Goal: Task Accomplishment & Management: Use online tool/utility

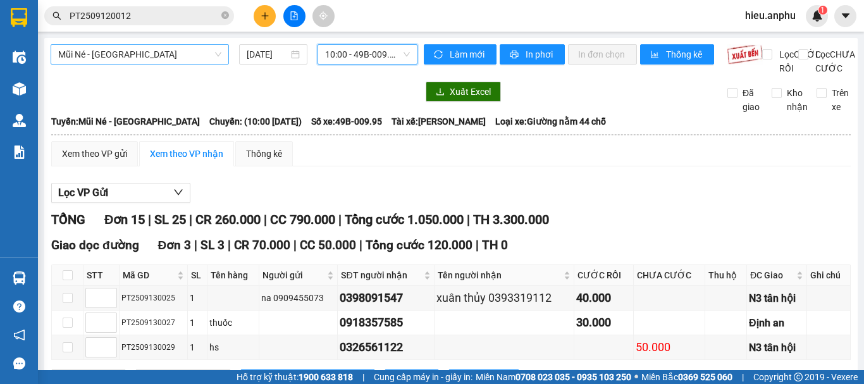
click at [199, 47] on span "Mũi Né - [GEOGRAPHIC_DATA]" at bounding box center [139, 54] width 163 height 19
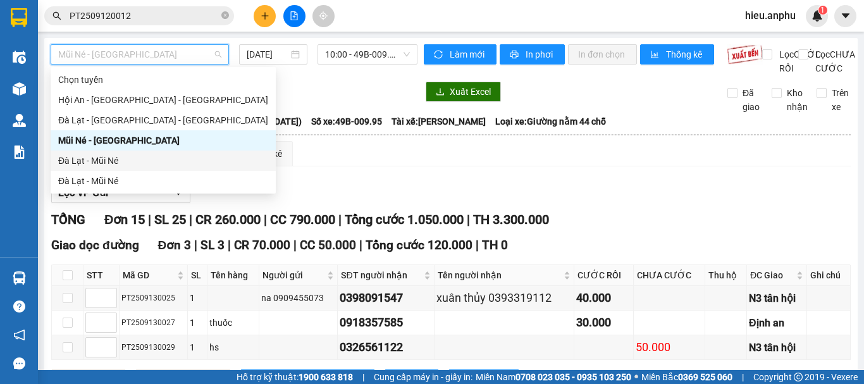
click at [141, 158] on div "Đà Lạt - Mũi Né" at bounding box center [163, 161] width 210 height 14
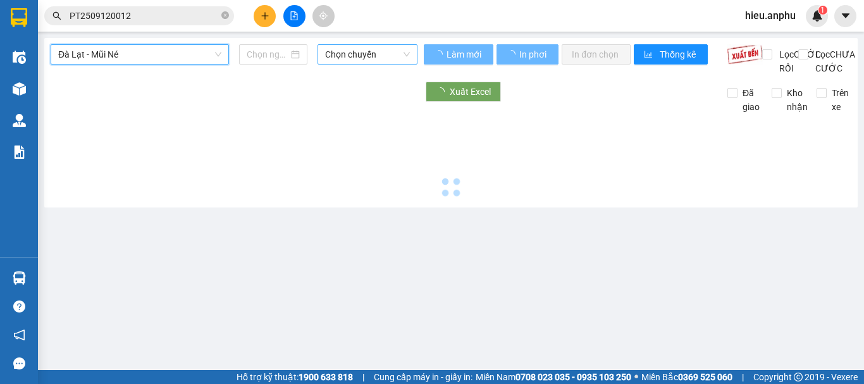
type input "[DATE]"
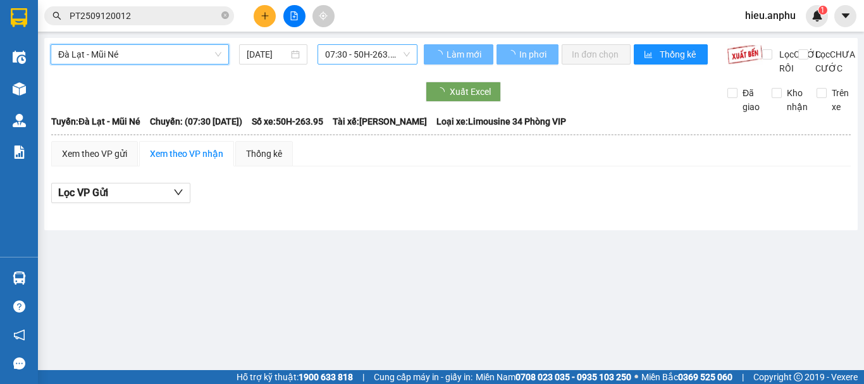
click at [338, 59] on span "07:30 - 50H-263.95" at bounding box center [367, 54] width 85 height 19
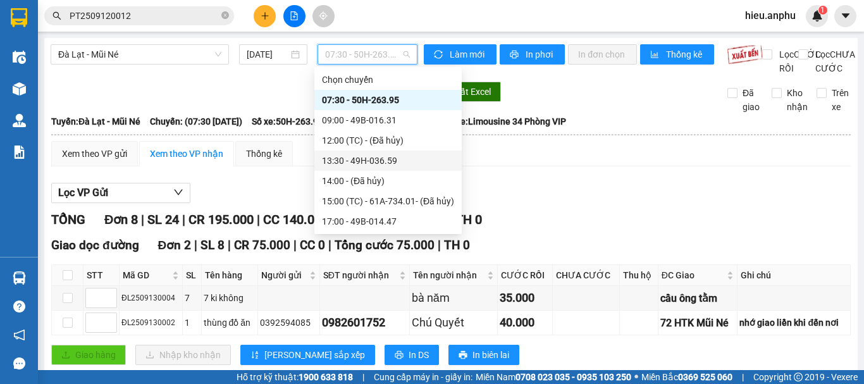
click at [348, 160] on div "13:30 - 49H-036.59" at bounding box center [388, 161] width 132 height 14
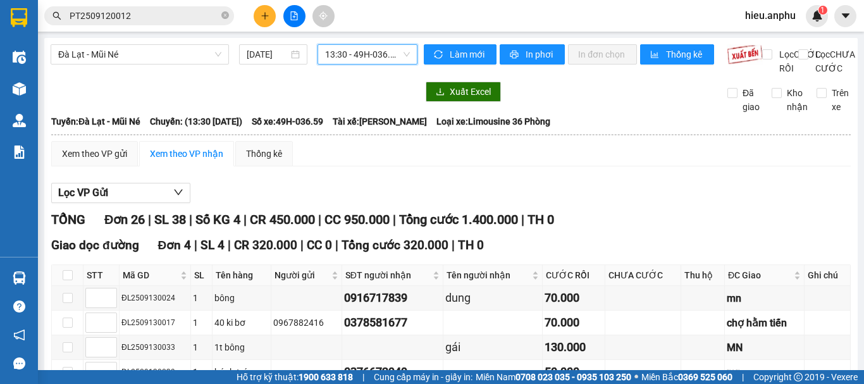
click at [85, 46] on span "Đà Lạt - Mũi Né" at bounding box center [139, 54] width 163 height 19
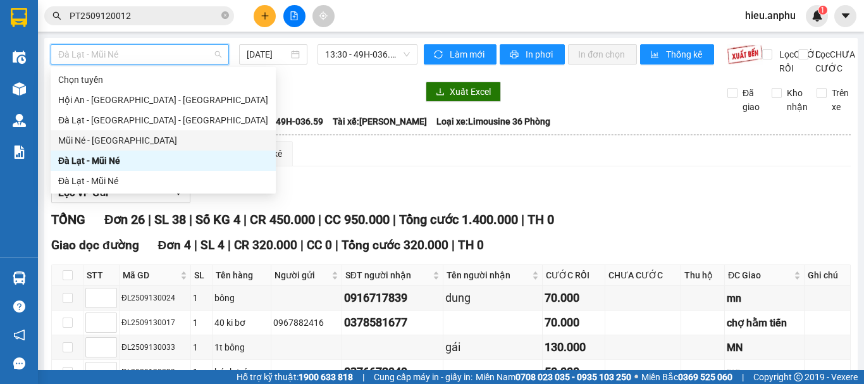
drag, startPoint x: 72, startPoint y: 146, endPoint x: 257, endPoint y: 73, distance: 198.4
click at [84, 140] on div "Mũi Né - [GEOGRAPHIC_DATA]" at bounding box center [163, 141] width 210 height 14
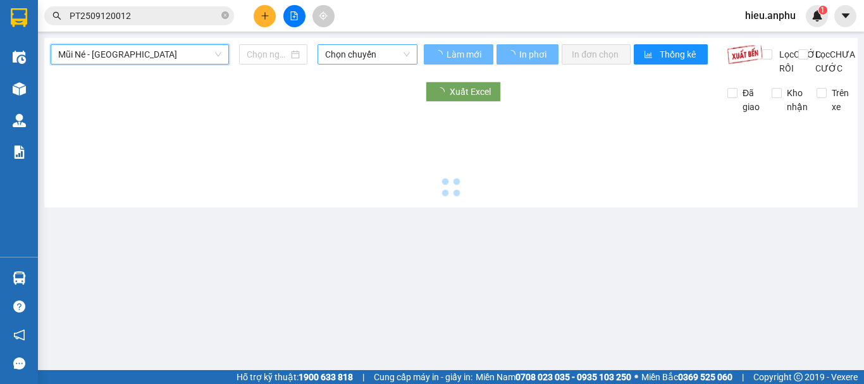
type input "[DATE]"
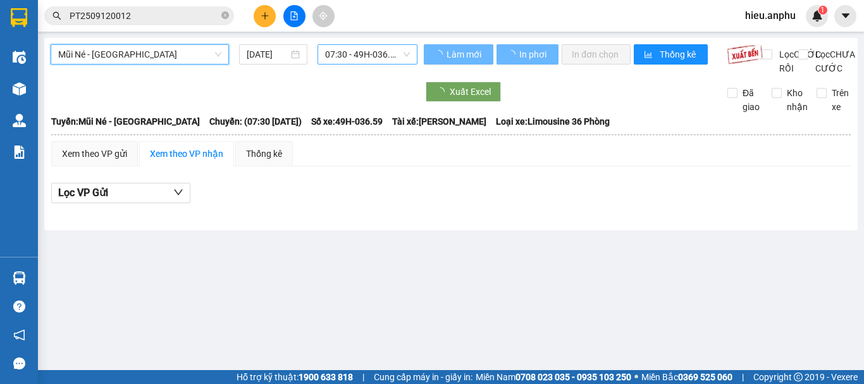
click at [375, 54] on span "07:30 - 49H-036.59" at bounding box center [367, 54] width 85 height 19
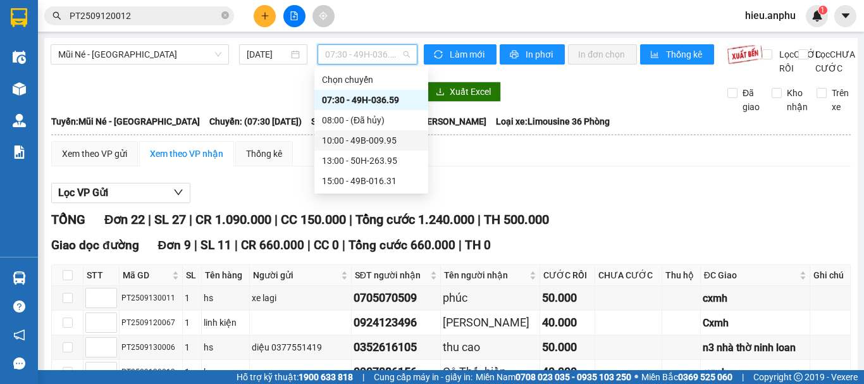
click at [340, 139] on div "10:00 - 49B-009.95" at bounding box center [371, 141] width 99 height 14
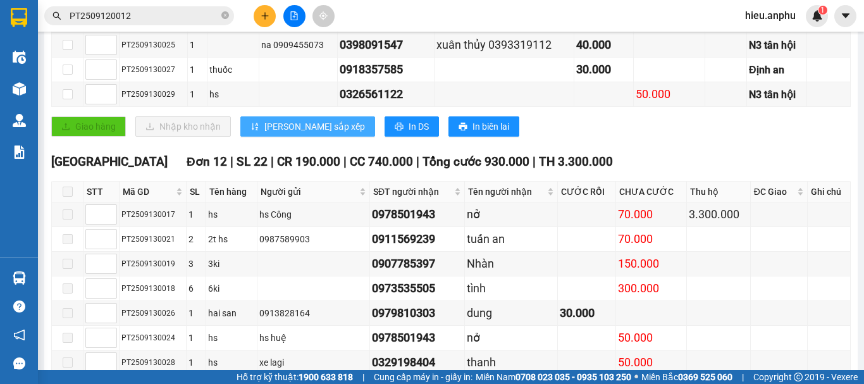
scroll to position [190, 0]
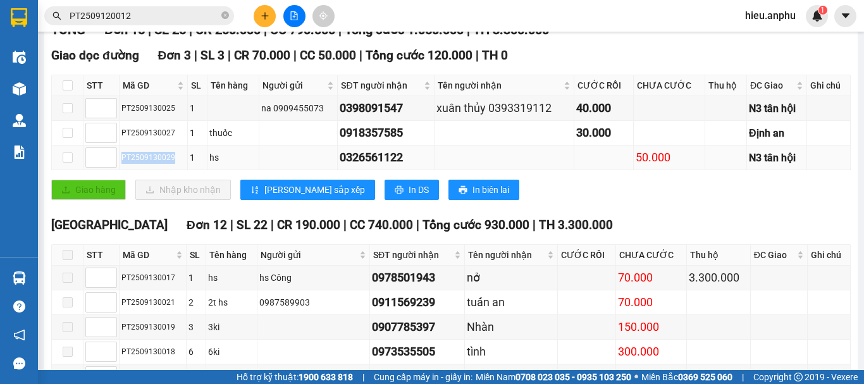
drag, startPoint x: 174, startPoint y: 170, endPoint x: 121, endPoint y: 173, distance: 52.6
click at [121, 164] on div "PT2509130029" at bounding box center [153, 158] width 64 height 12
copy div "PT2509130029"
click at [227, 11] on span at bounding box center [225, 16] width 8 height 12
paste input "PT2509130029"
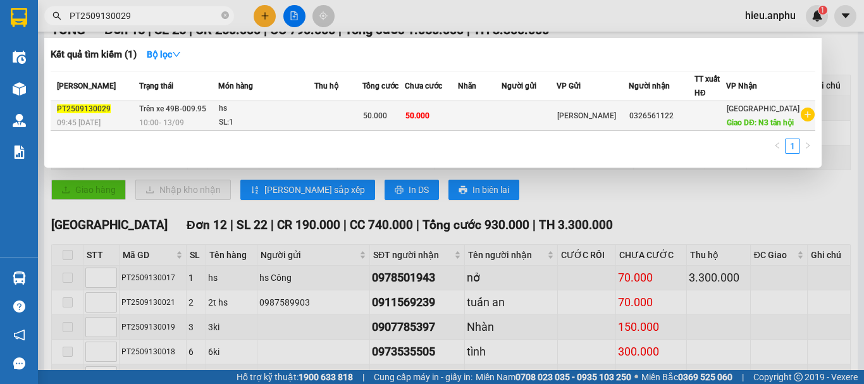
type input "PT2509130029"
click at [277, 116] on div "hs" at bounding box center [266, 109] width 95 height 14
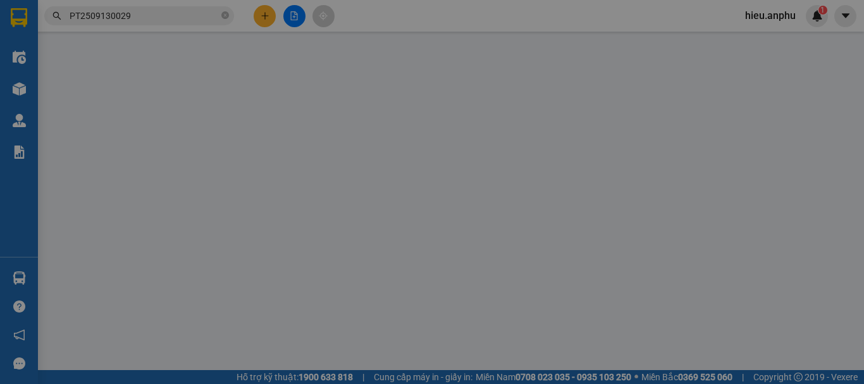
type input "0326561122"
type input "N3 tân hội"
type input "50.000"
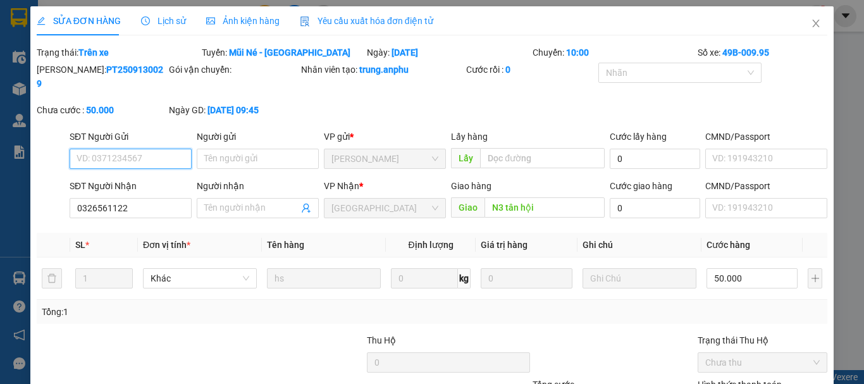
scroll to position [104, 0]
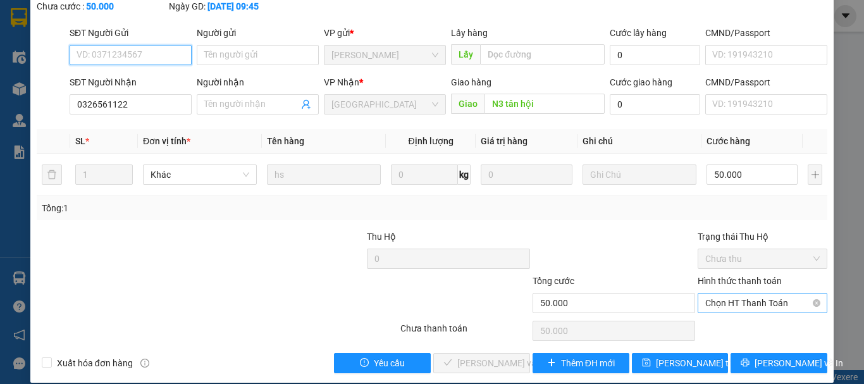
click at [747, 294] on span "Chọn HT Thanh Toán" at bounding box center [763, 303] width 115 height 19
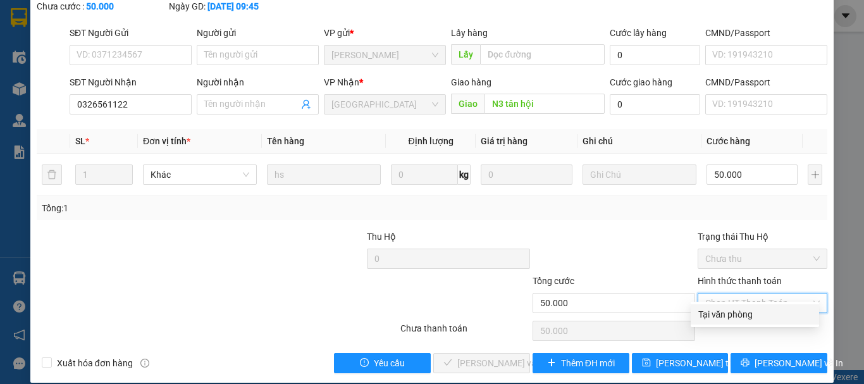
click at [713, 312] on div "Tại văn phòng" at bounding box center [755, 315] width 113 height 14
type input "0"
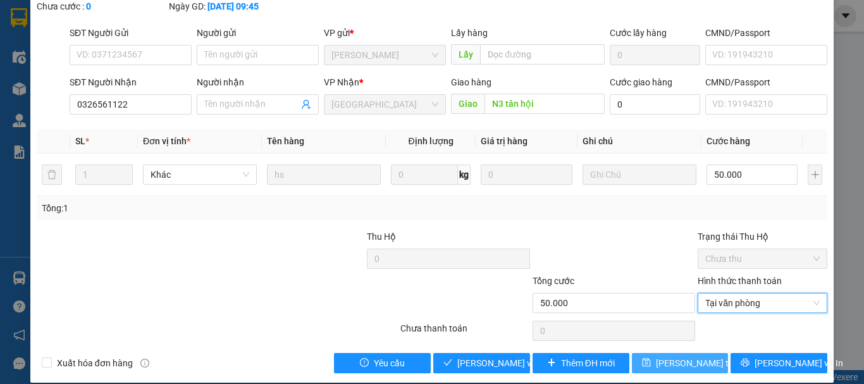
click at [677, 356] on span "[PERSON_NAME] thay đổi" at bounding box center [706, 363] width 101 height 14
